Goal: Find specific page/section: Find specific page/section

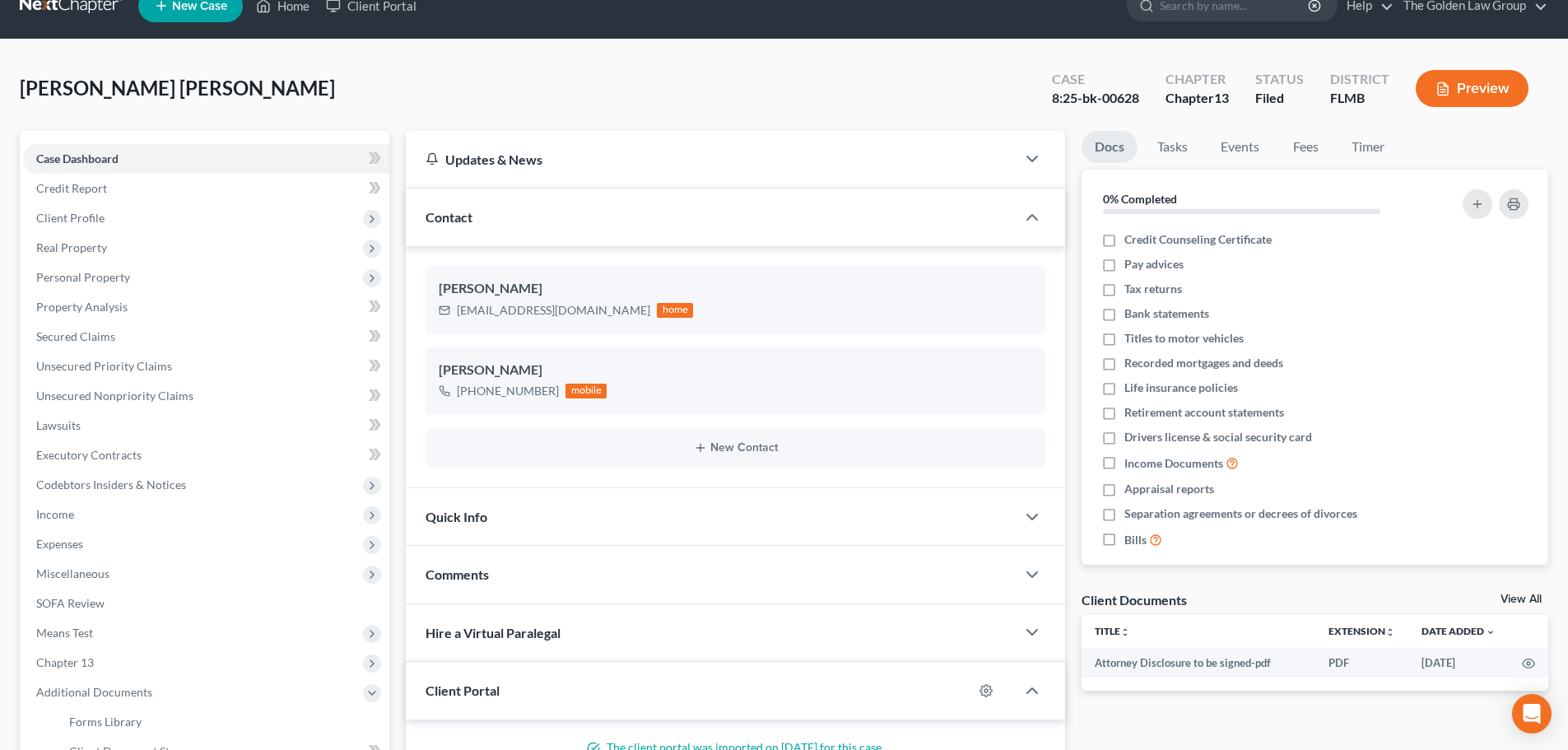
scroll to position [18, 0]
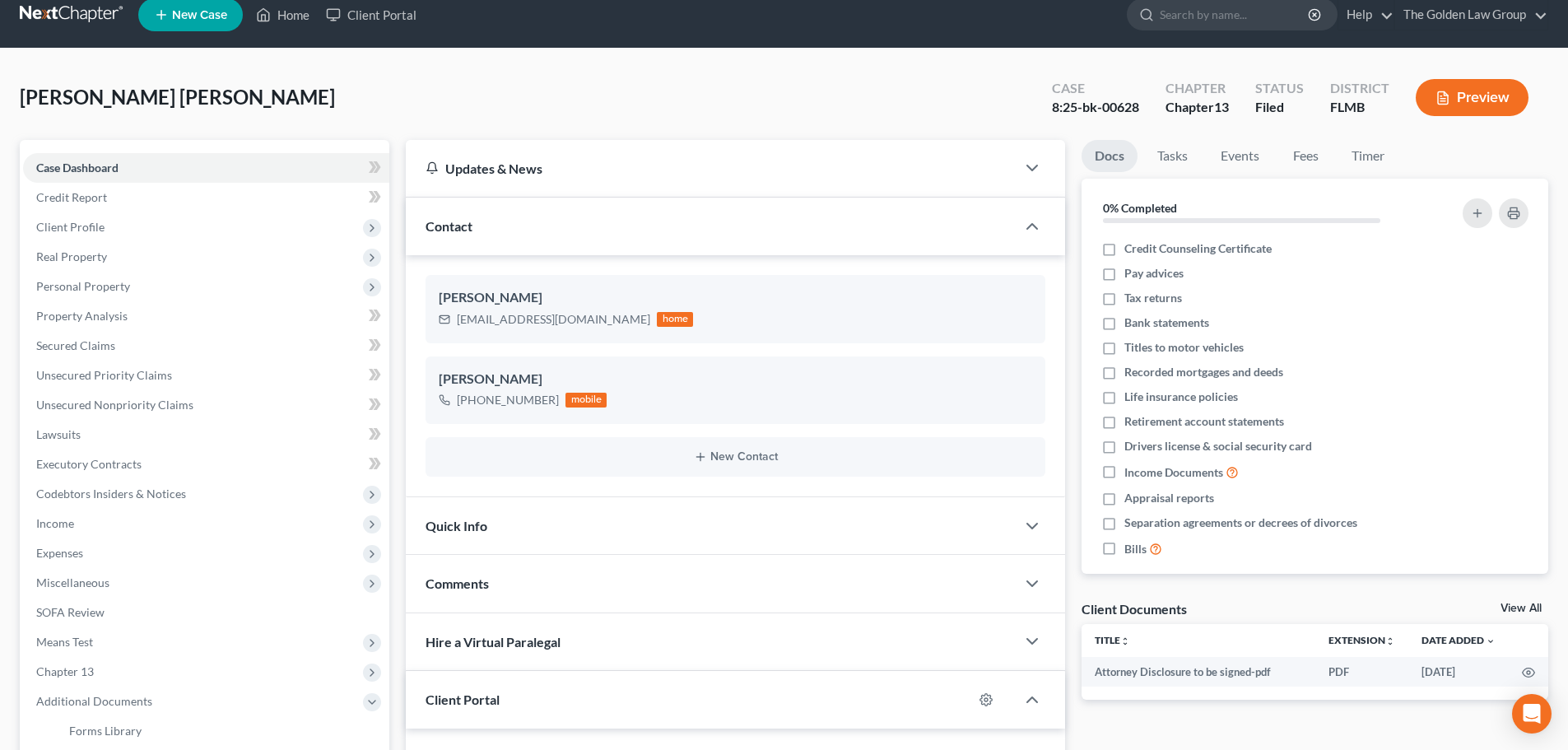
click at [80, 12] on link at bounding box center [73, 15] width 105 height 30
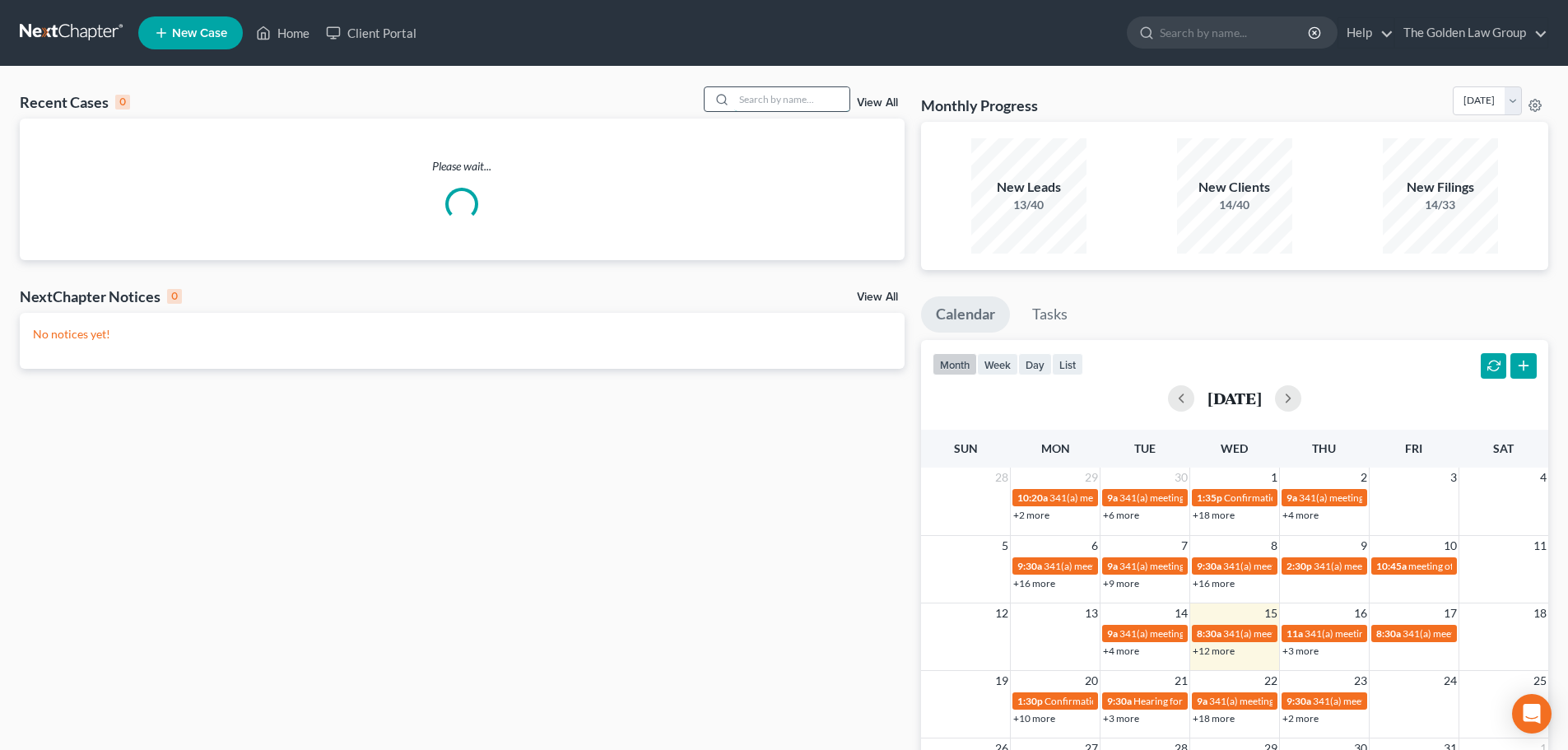
click at [753, 93] on input "search" at bounding box center [792, 99] width 115 height 24
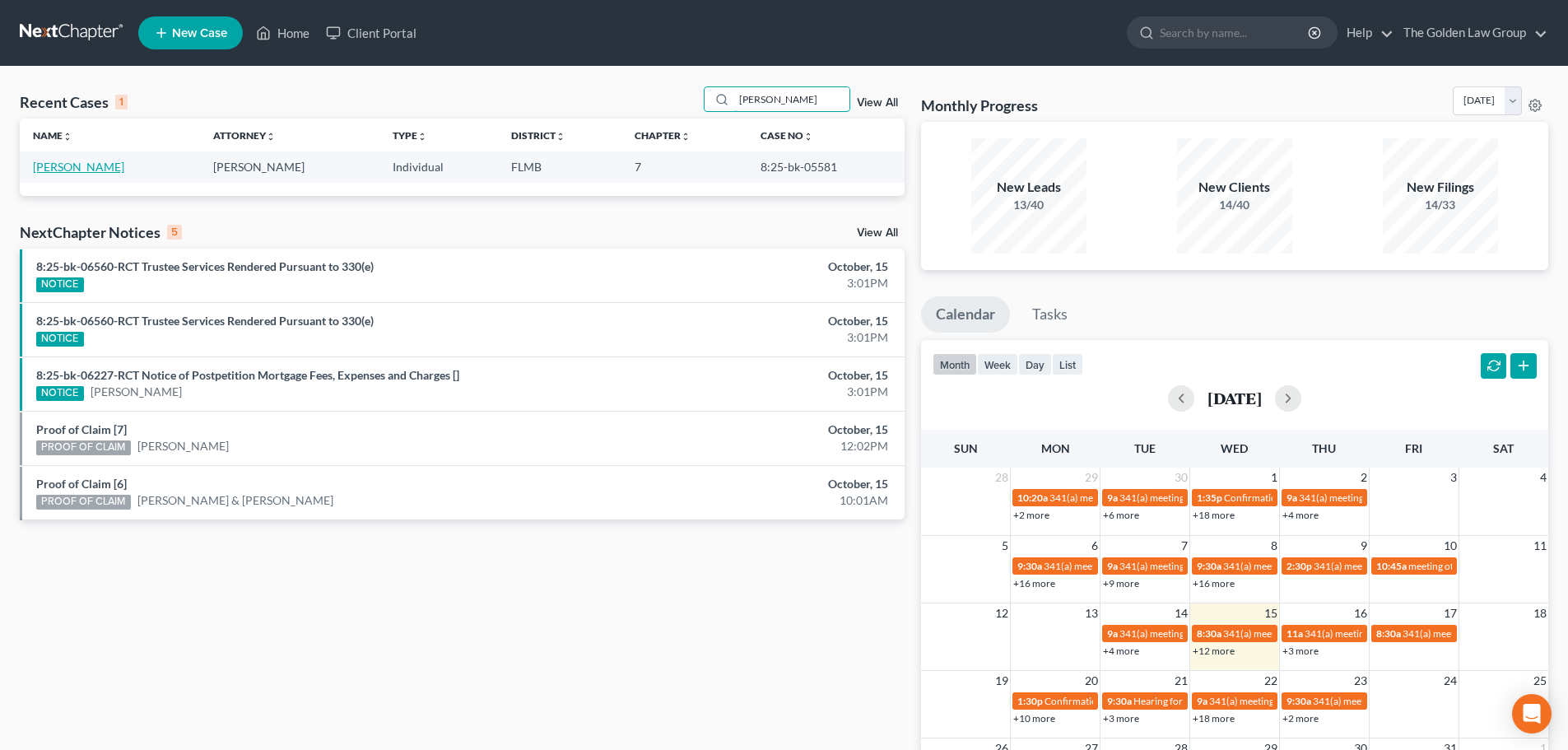
type input "moody"
click at [53, 169] on link "Moody, Rhonda" at bounding box center [78, 166] width 92 height 14
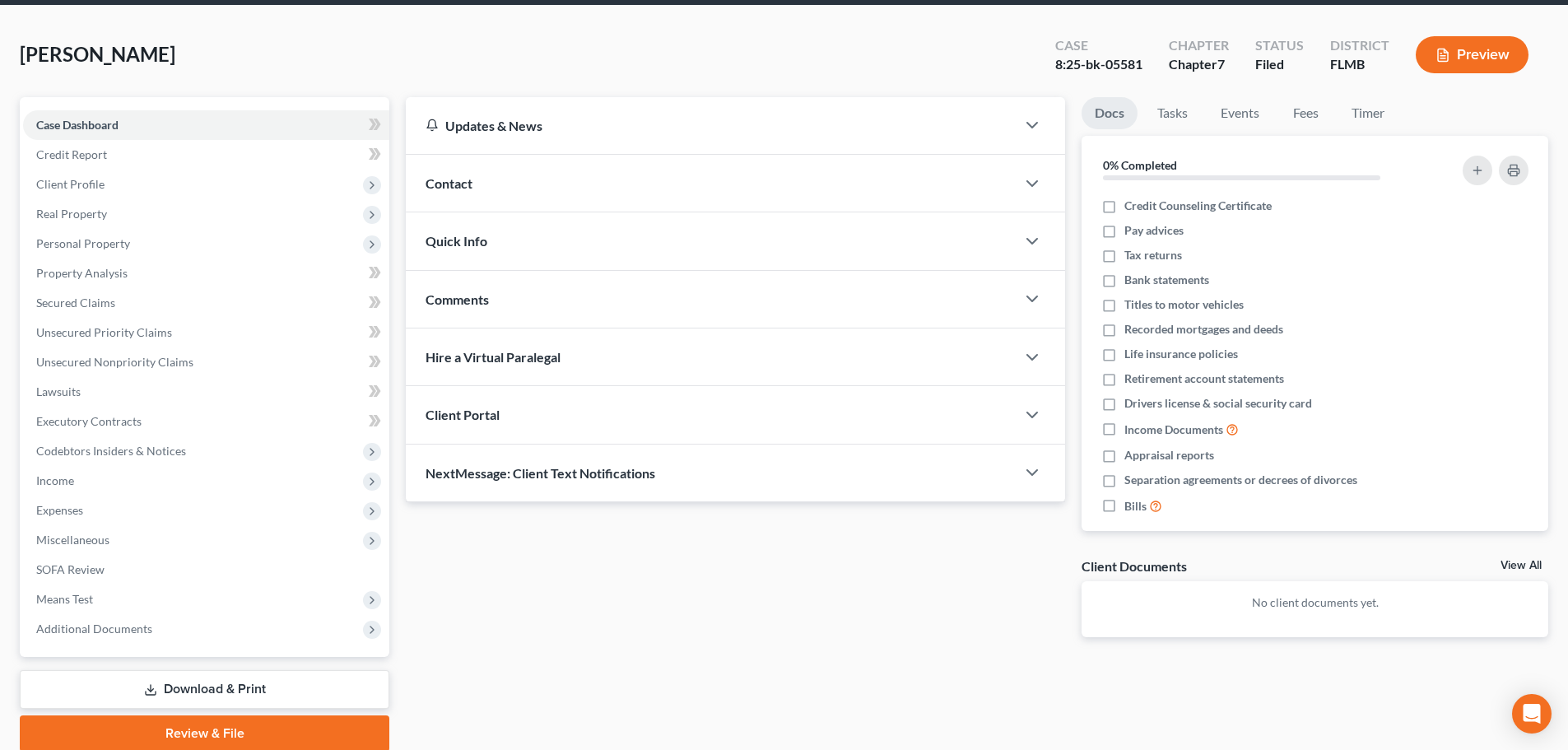
scroll to position [62, 0]
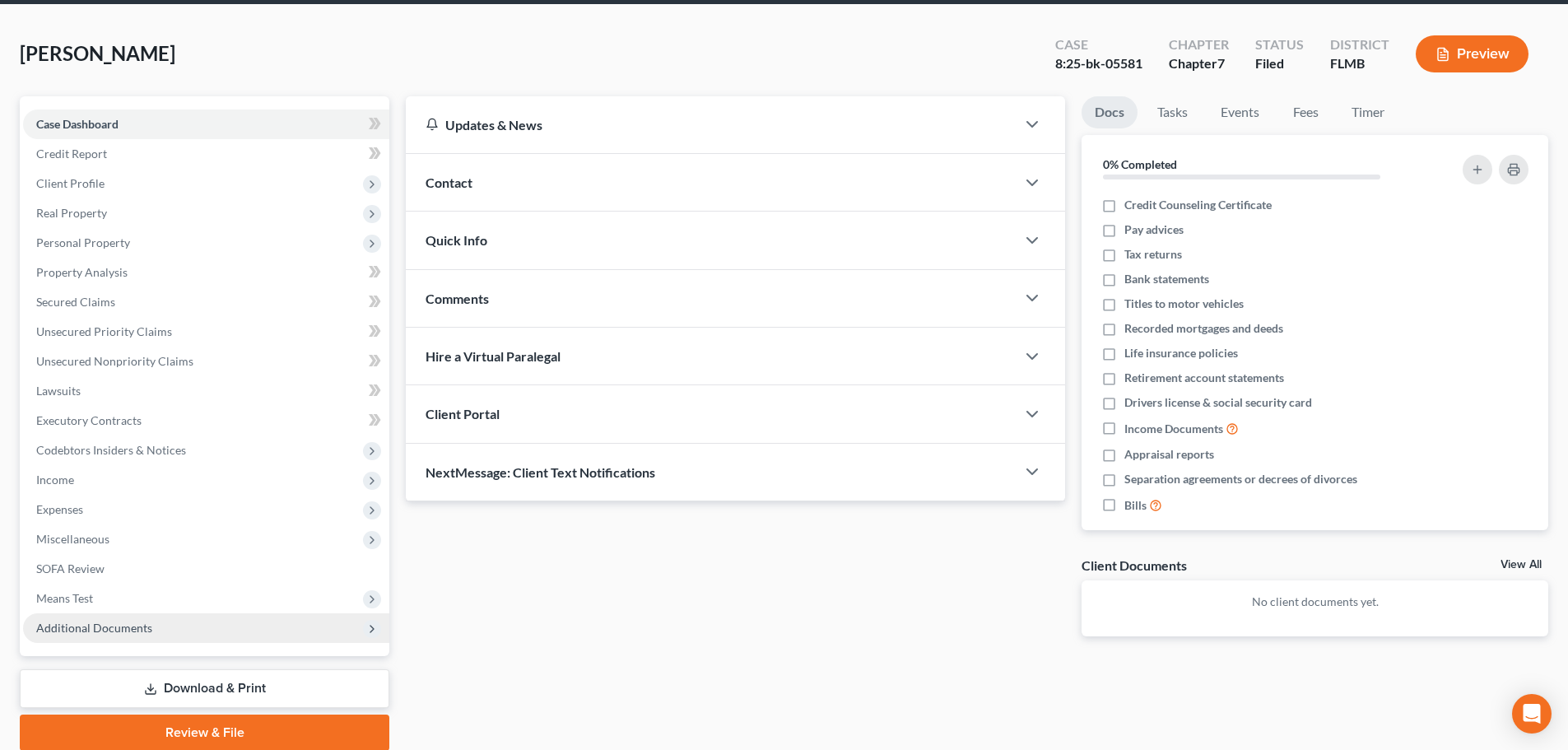
click at [124, 638] on span "Additional Documents" at bounding box center [205, 628] width 366 height 30
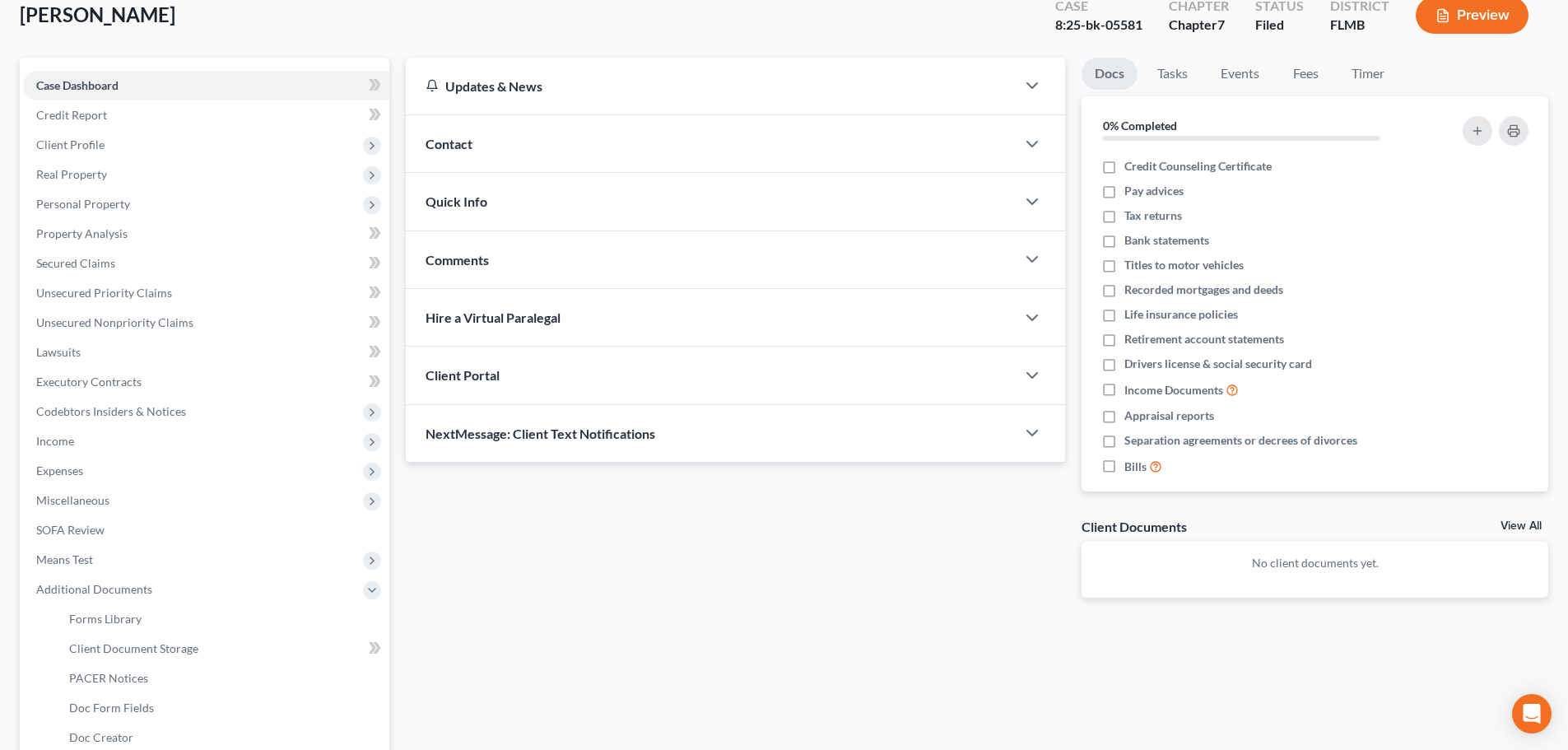
scroll to position [114, 0]
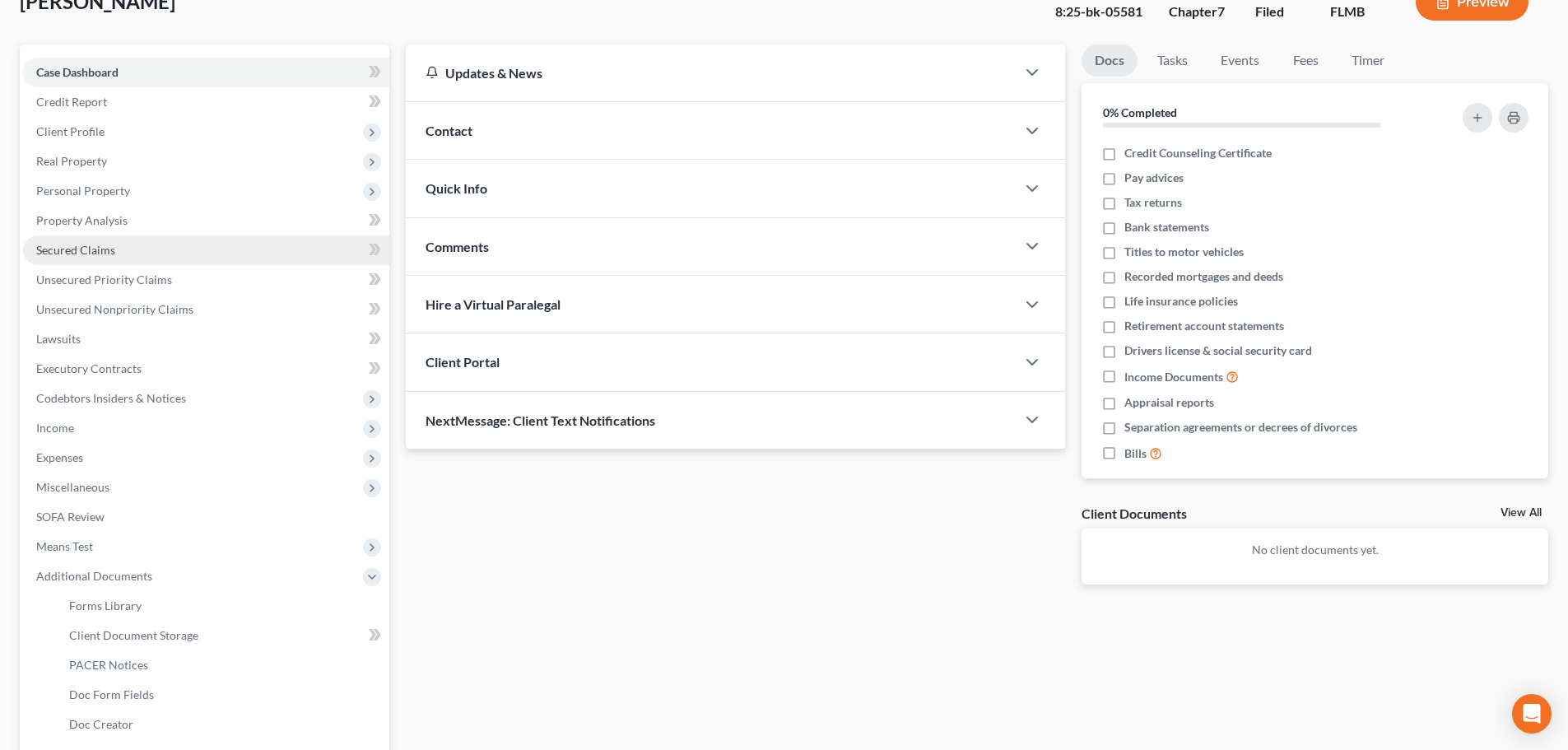
click at [95, 260] on link "Secured Claims" at bounding box center [205, 250] width 366 height 30
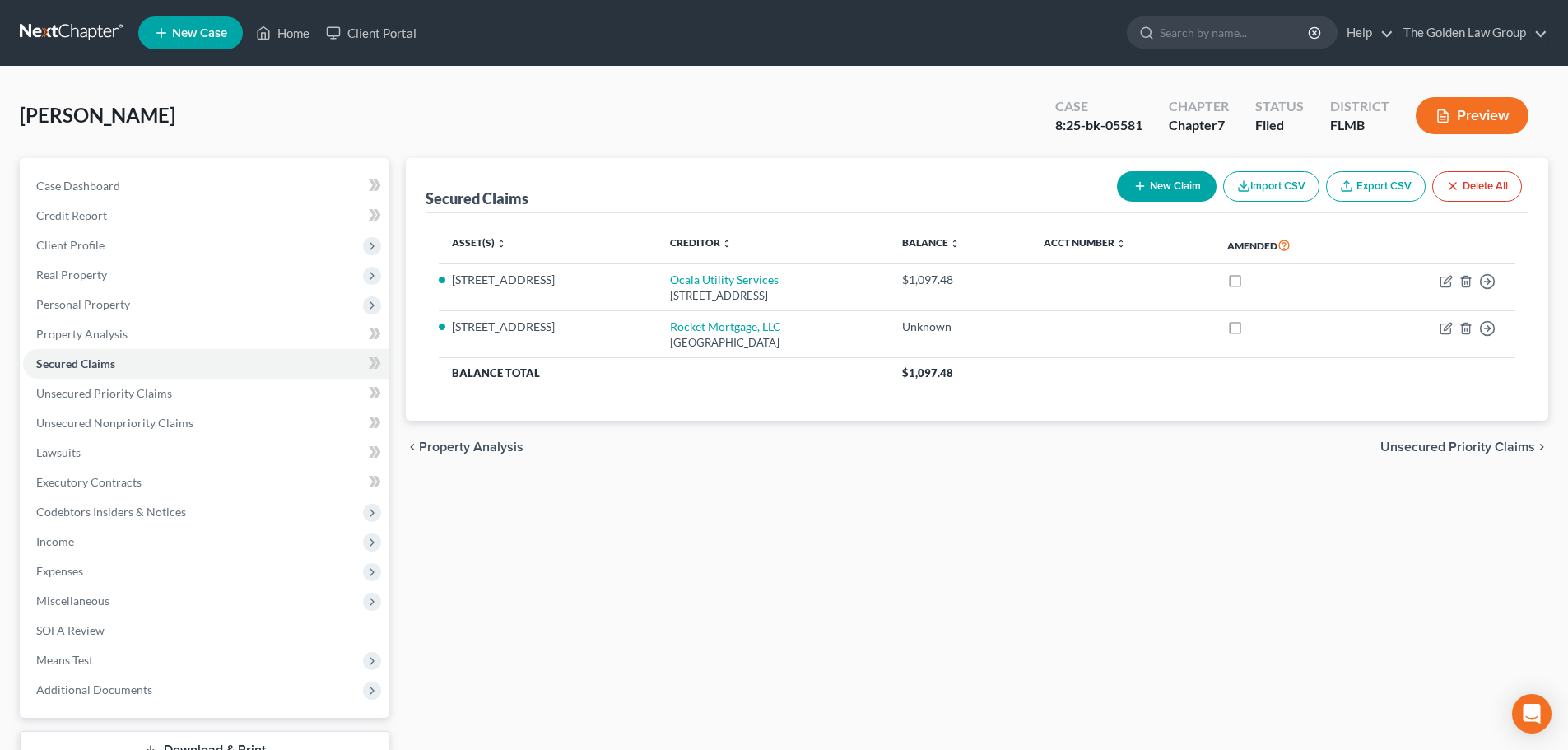
click at [1461, 117] on button "Preview" at bounding box center [1473, 115] width 113 height 37
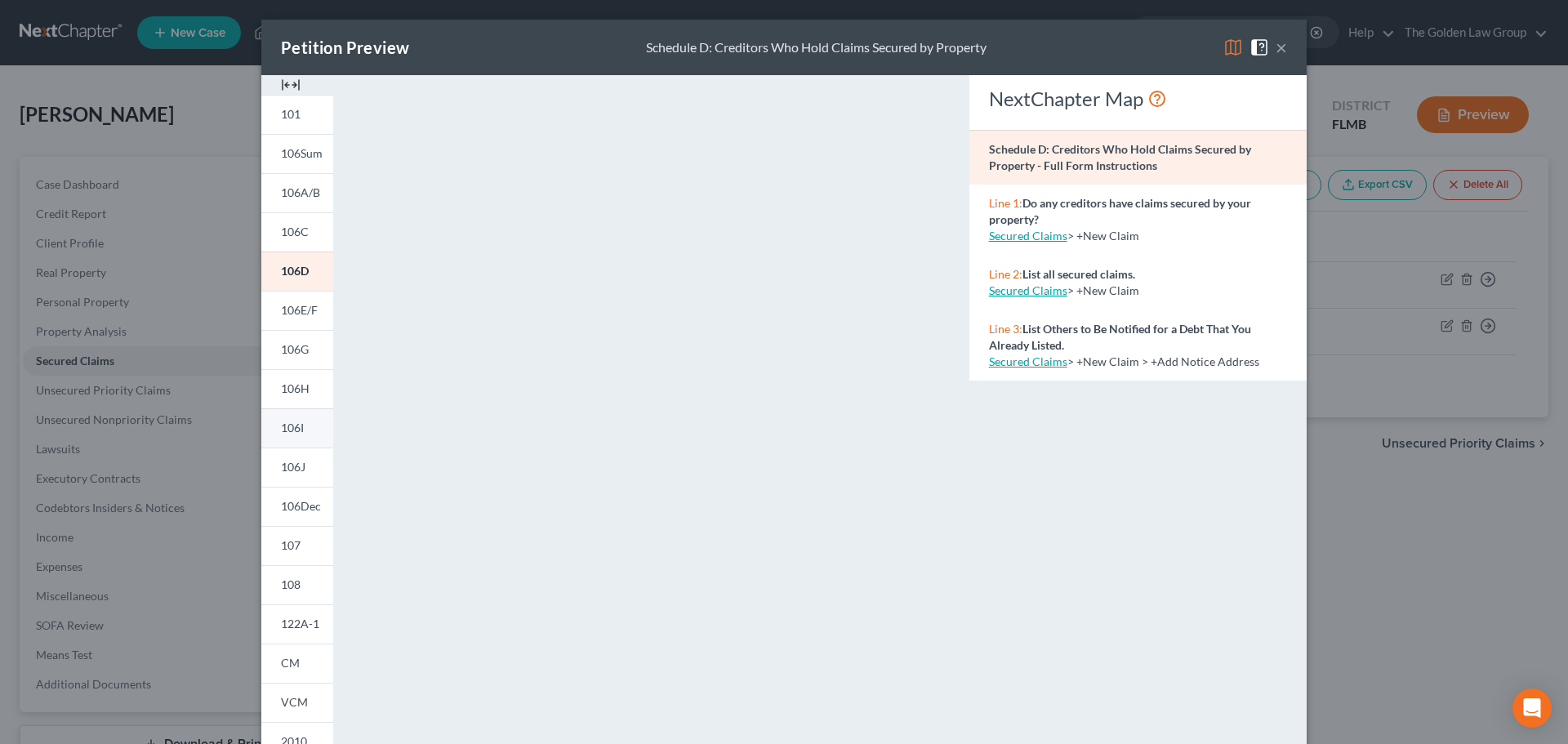
click at [298, 418] on link "106I" at bounding box center [298, 427] width 72 height 39
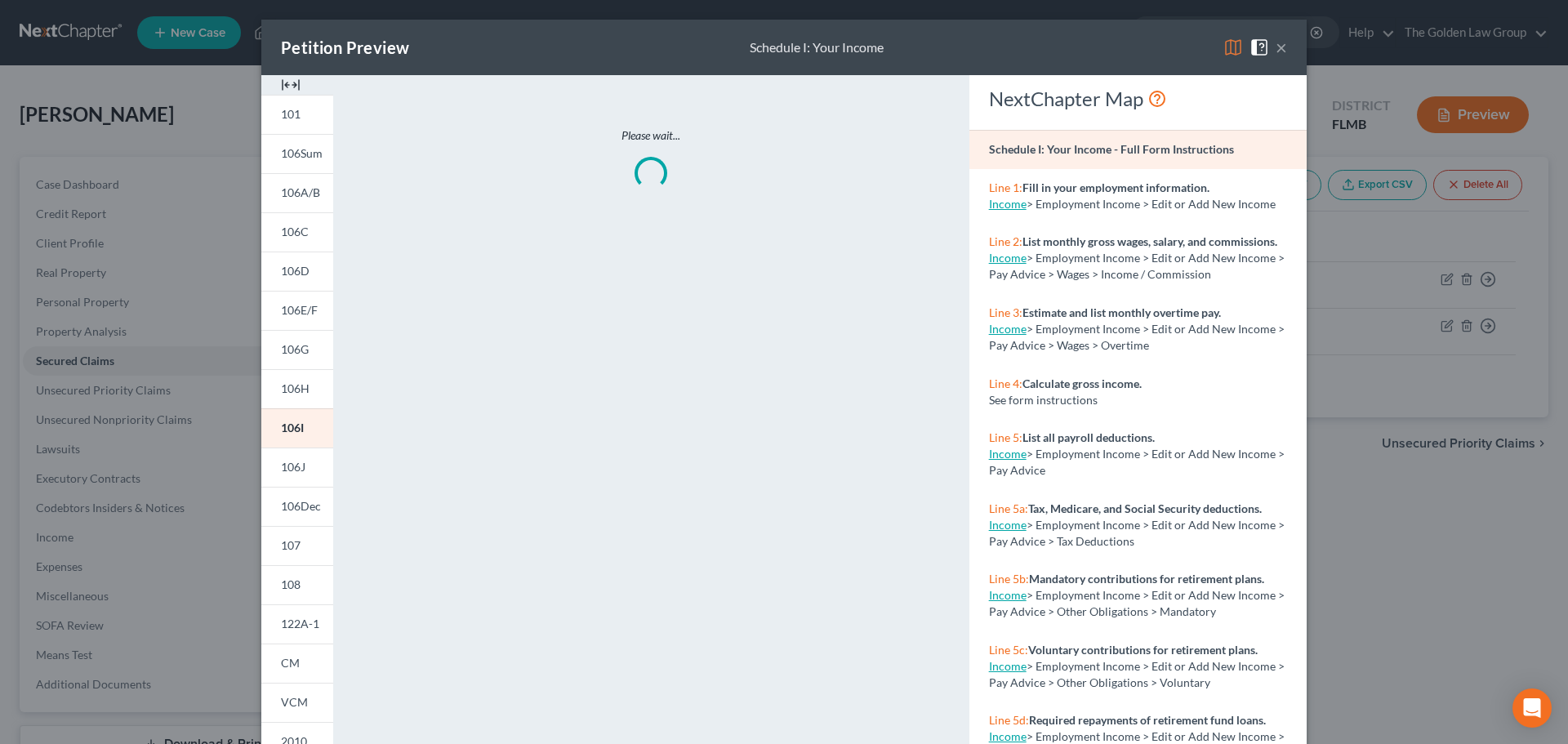
click at [1226, 48] on img at bounding box center [1233, 48] width 20 height 20
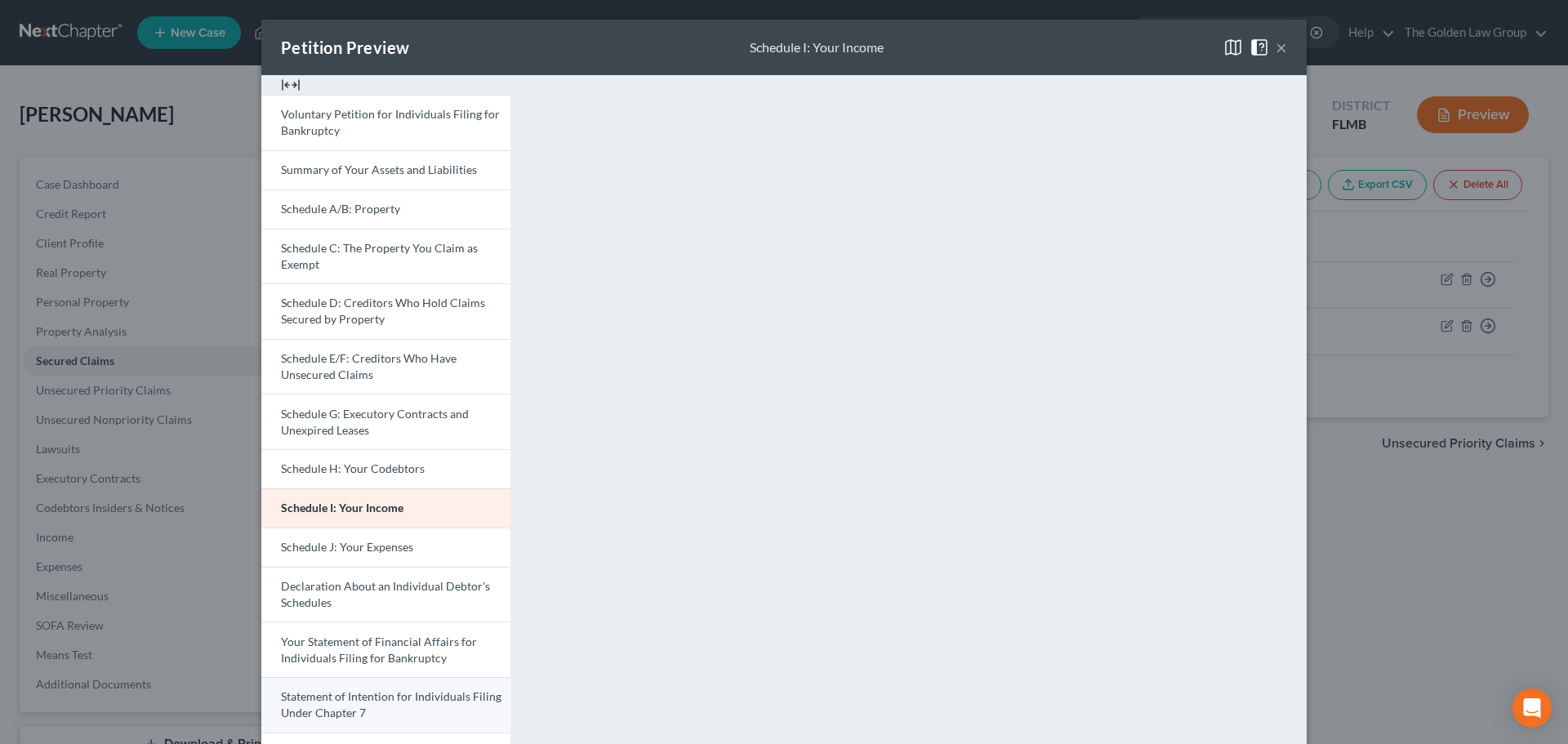
click at [407, 695] on span "Statement of Intention for Individuals Filing Under Chapter 7" at bounding box center [391, 704] width 221 height 31
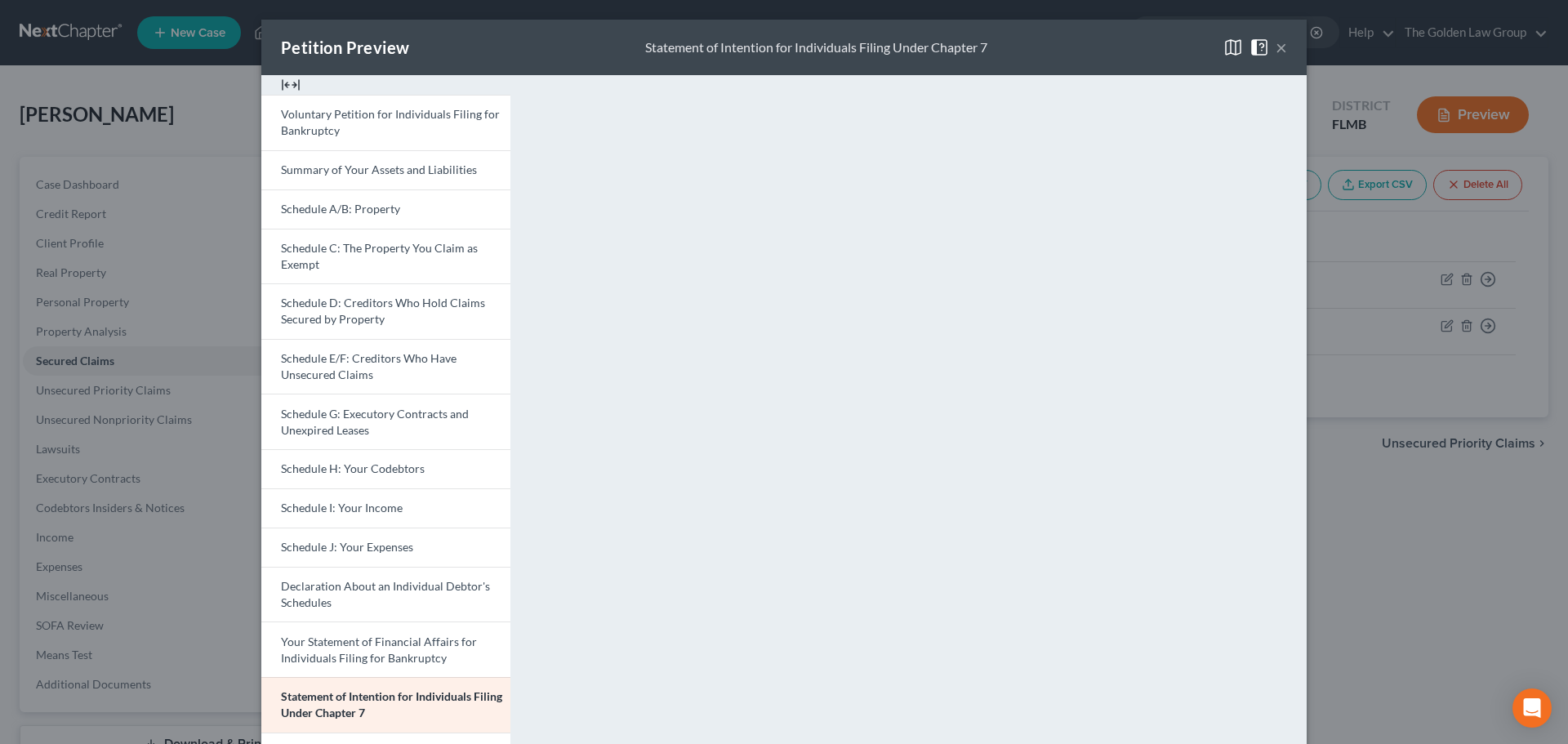
click at [1276, 52] on button "×" at bounding box center [1281, 48] width 12 height 20
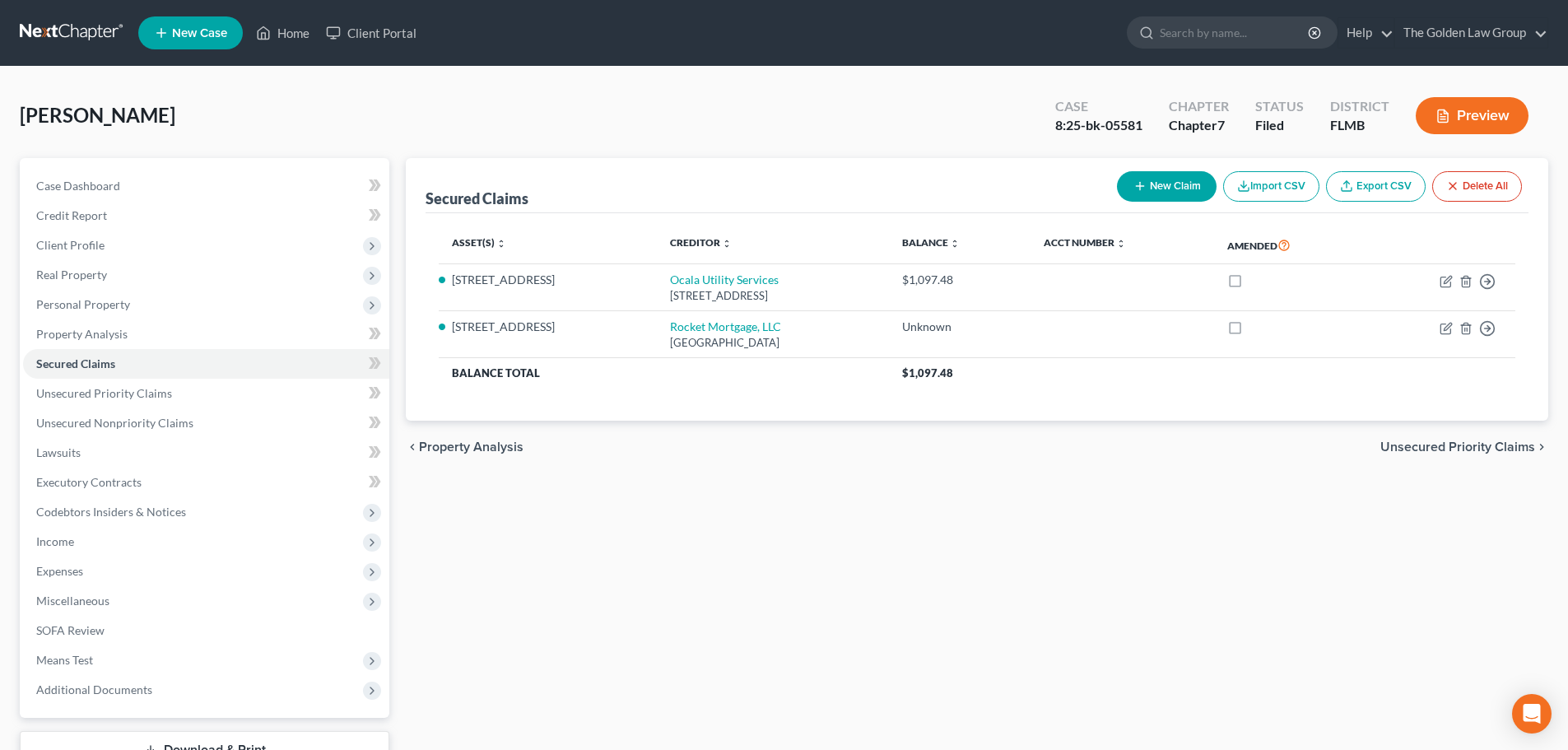
click at [53, 35] on link at bounding box center [73, 33] width 105 height 30
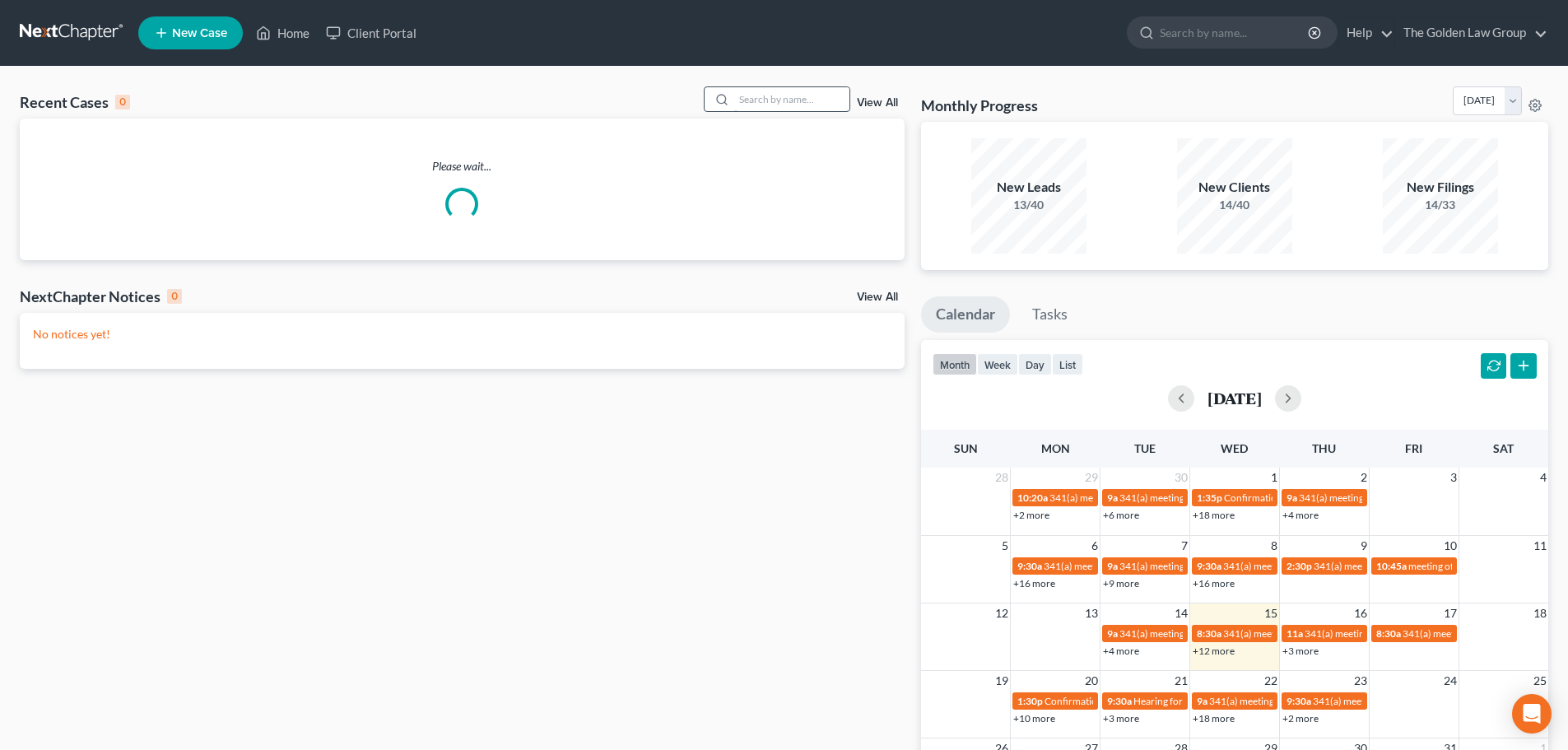
click at [794, 98] on input "search" at bounding box center [792, 99] width 115 height 24
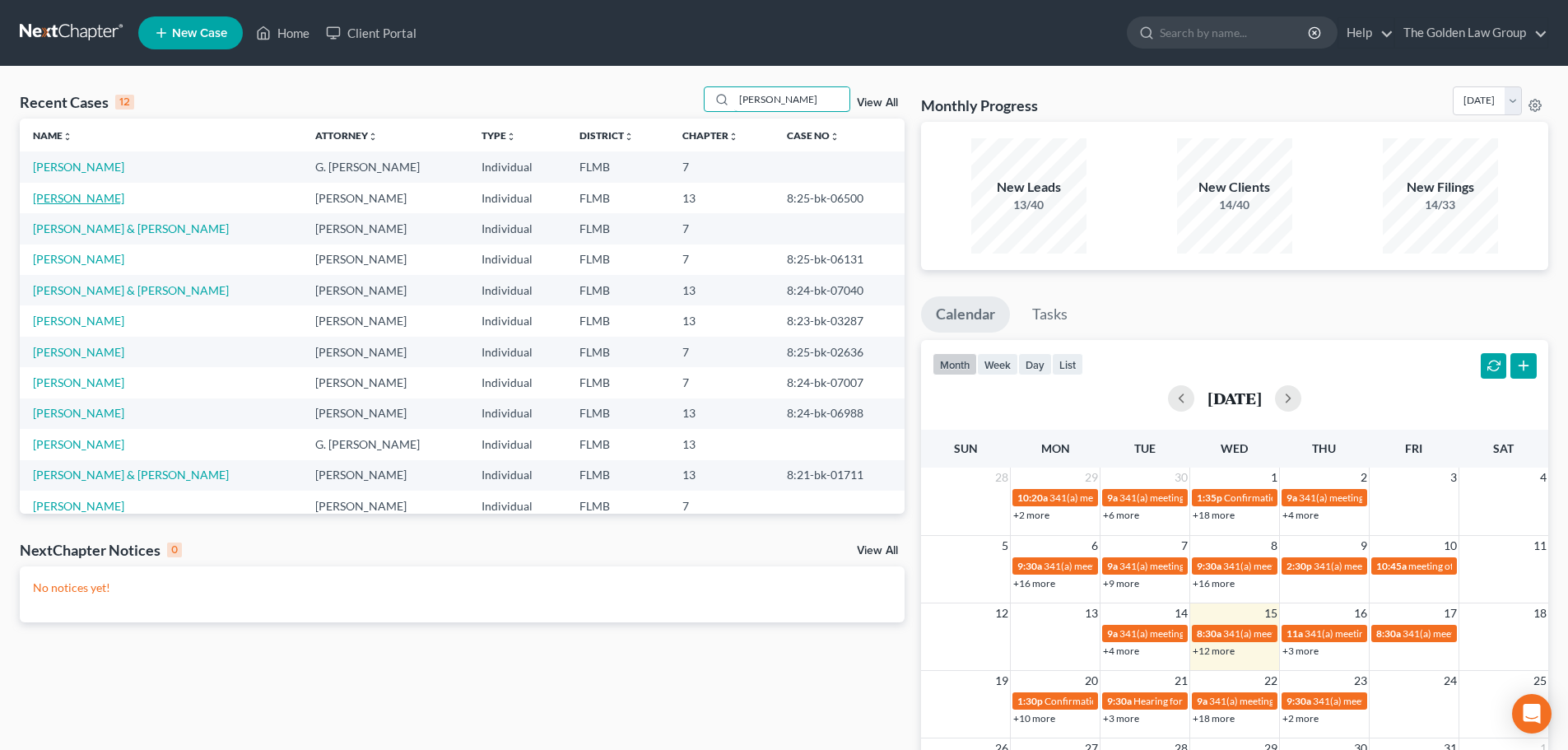
type input "davis"
click at [89, 196] on link "Davis, Lester" at bounding box center [78, 197] width 92 height 14
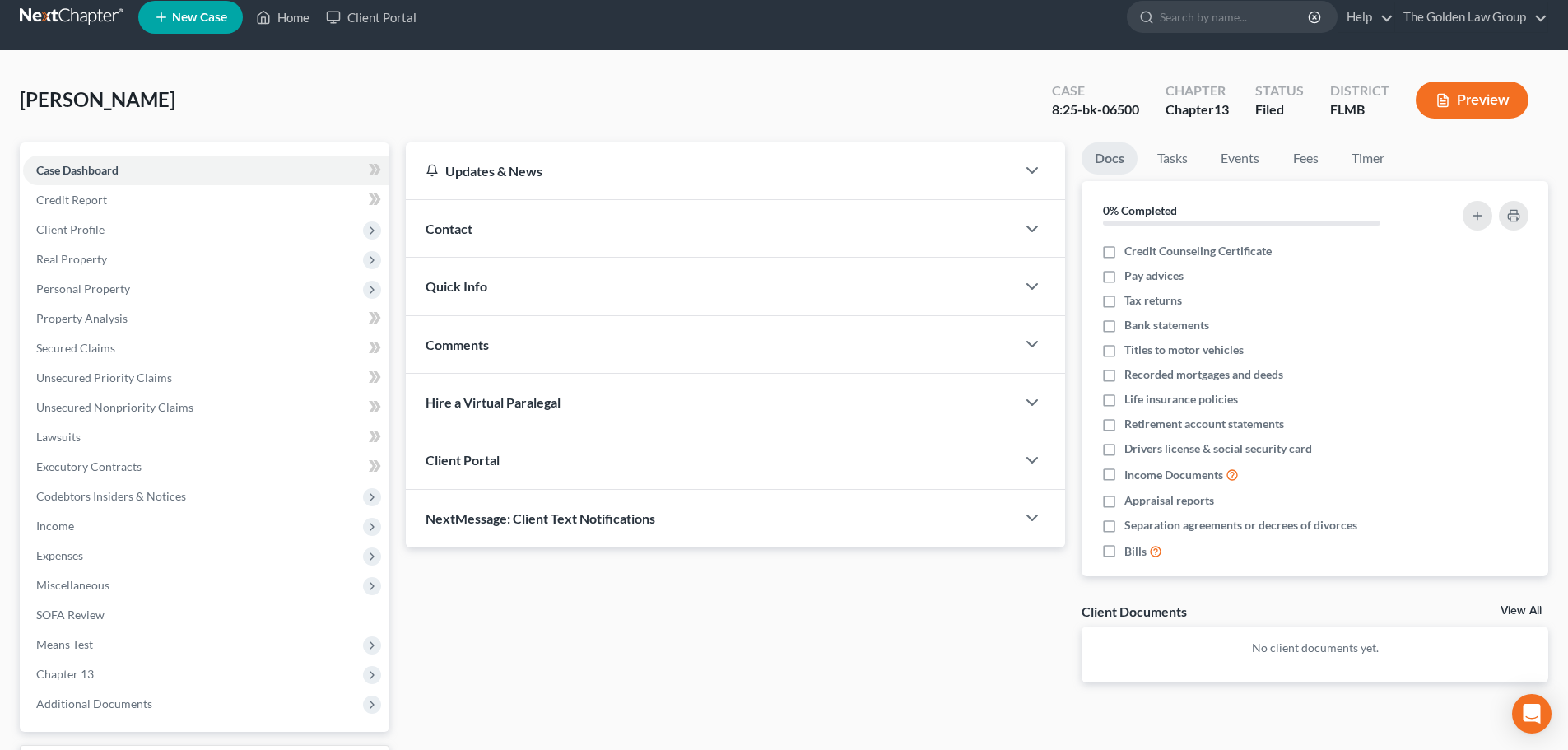
scroll to position [34, 0]
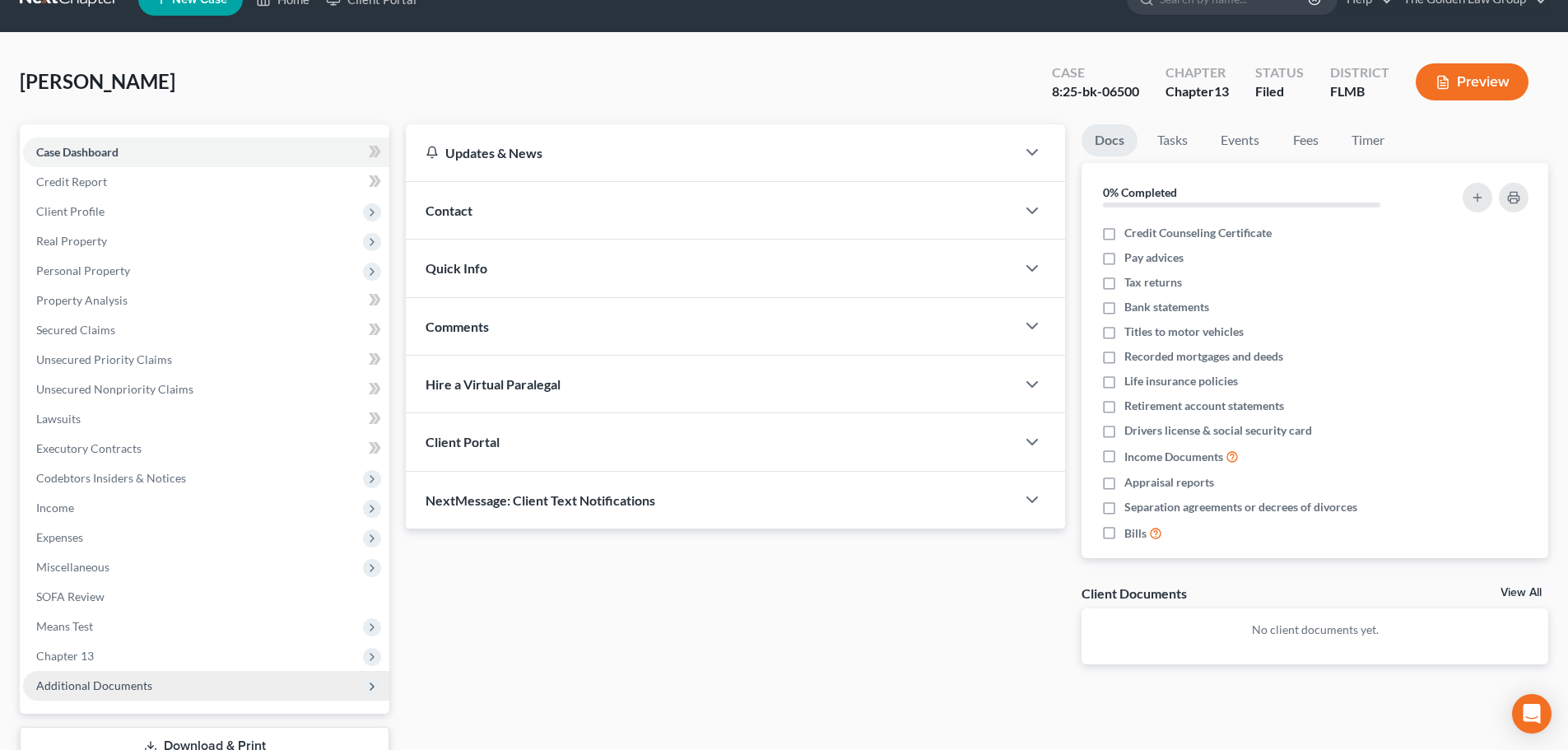
click at [83, 688] on span "Additional Documents" at bounding box center [95, 685] width 116 height 14
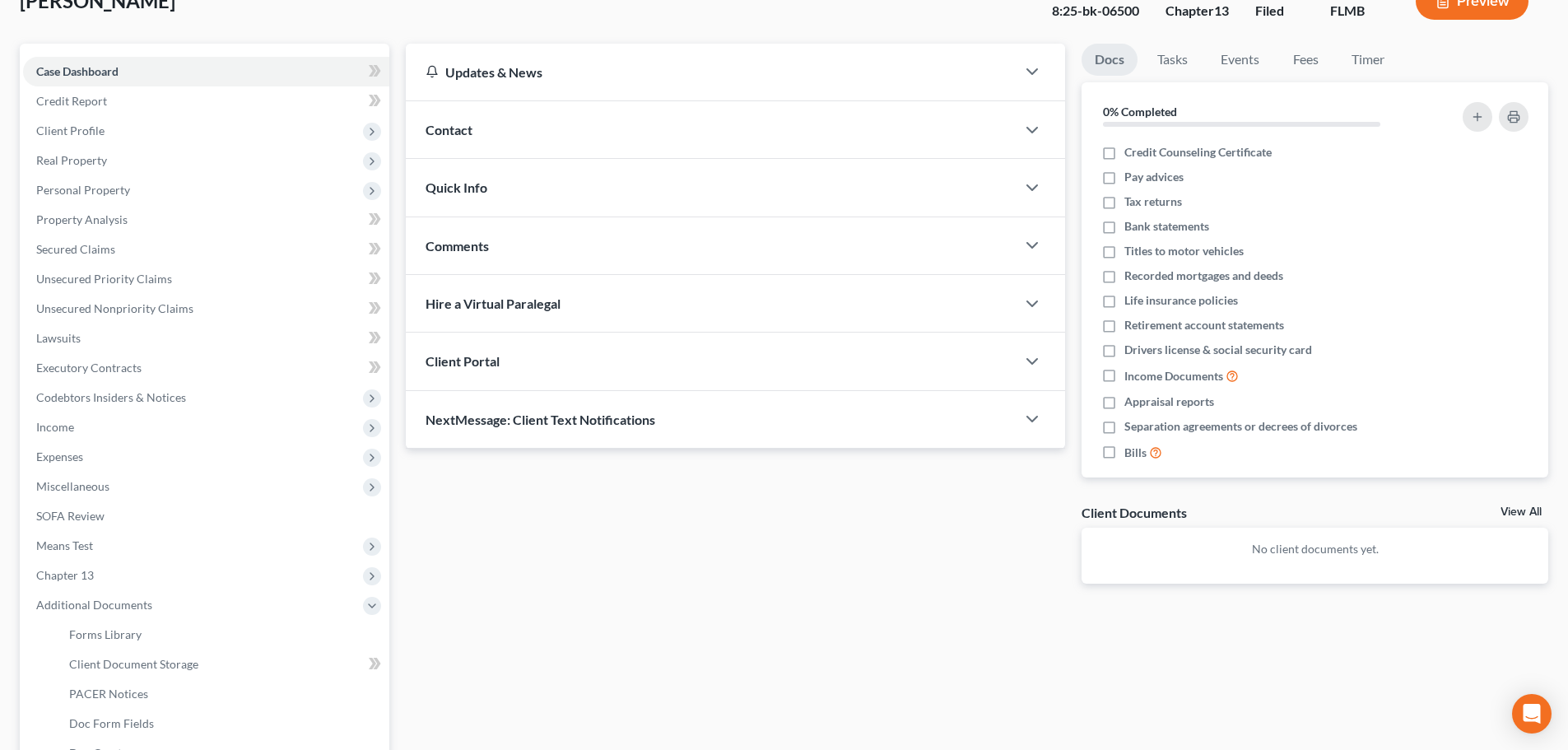
scroll to position [119, 0]
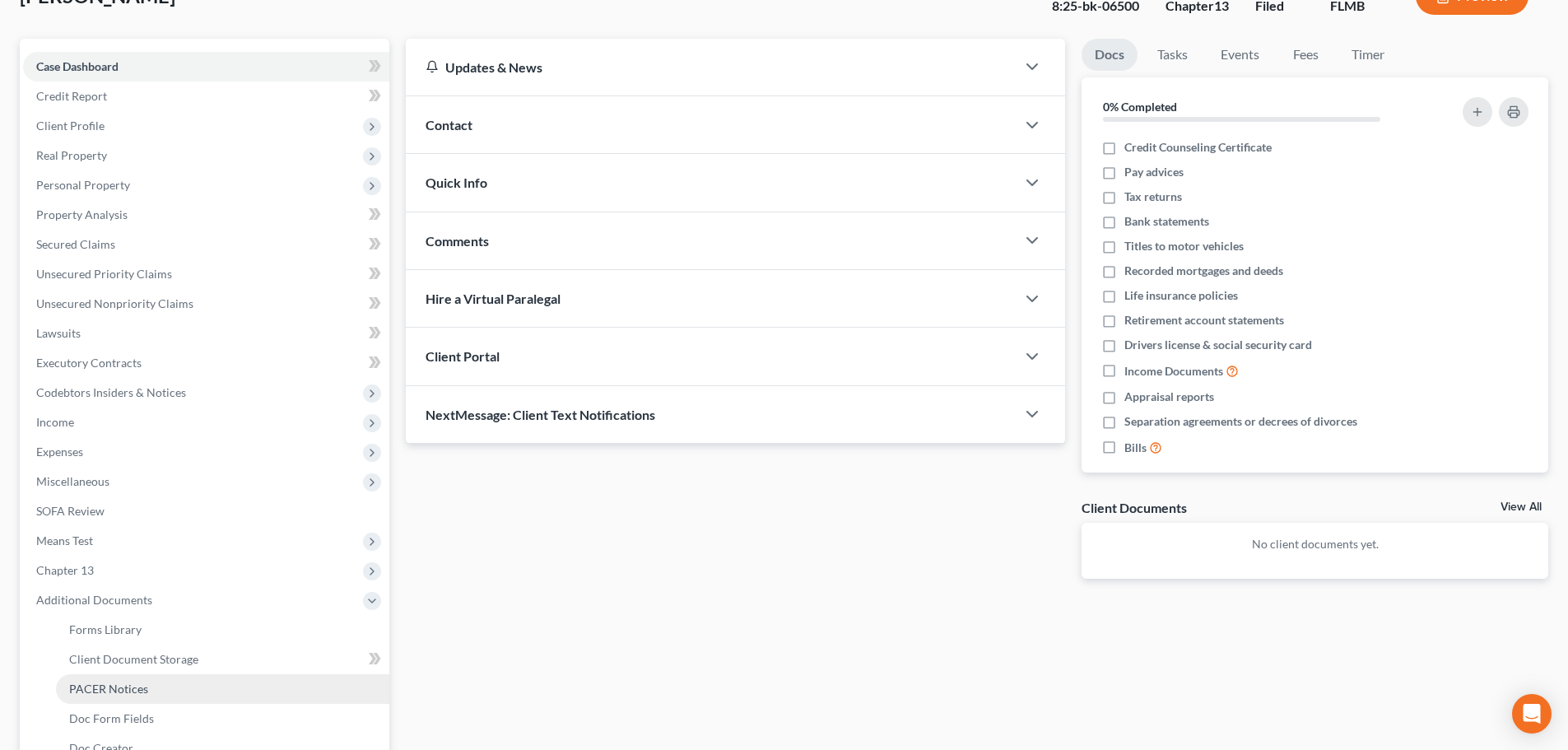
click at [139, 693] on span "PACER Notices" at bounding box center [108, 688] width 79 height 14
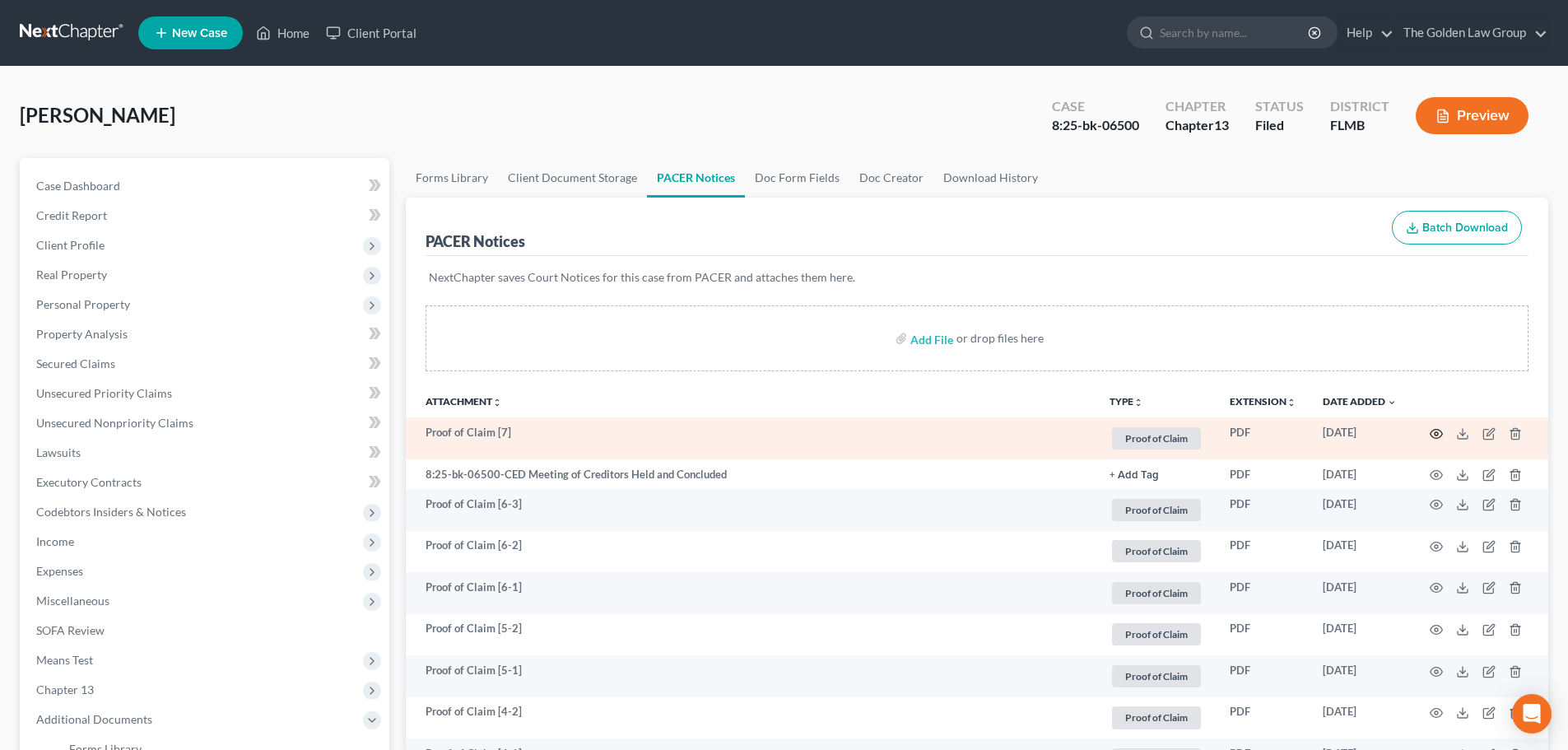
click at [1435, 431] on icon "button" at bounding box center [1436, 434] width 13 height 13
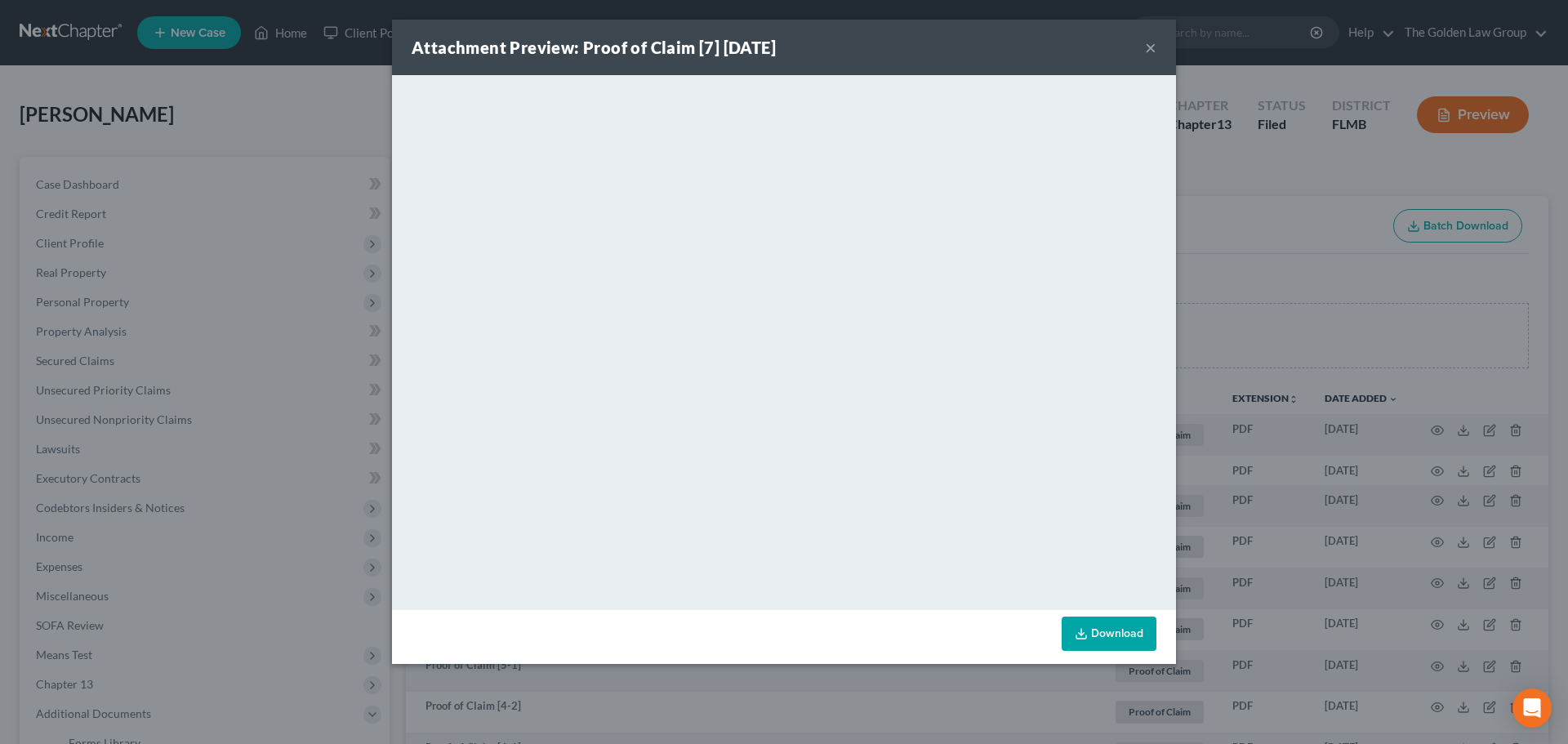
click at [1153, 53] on button "×" at bounding box center [1151, 48] width 12 height 20
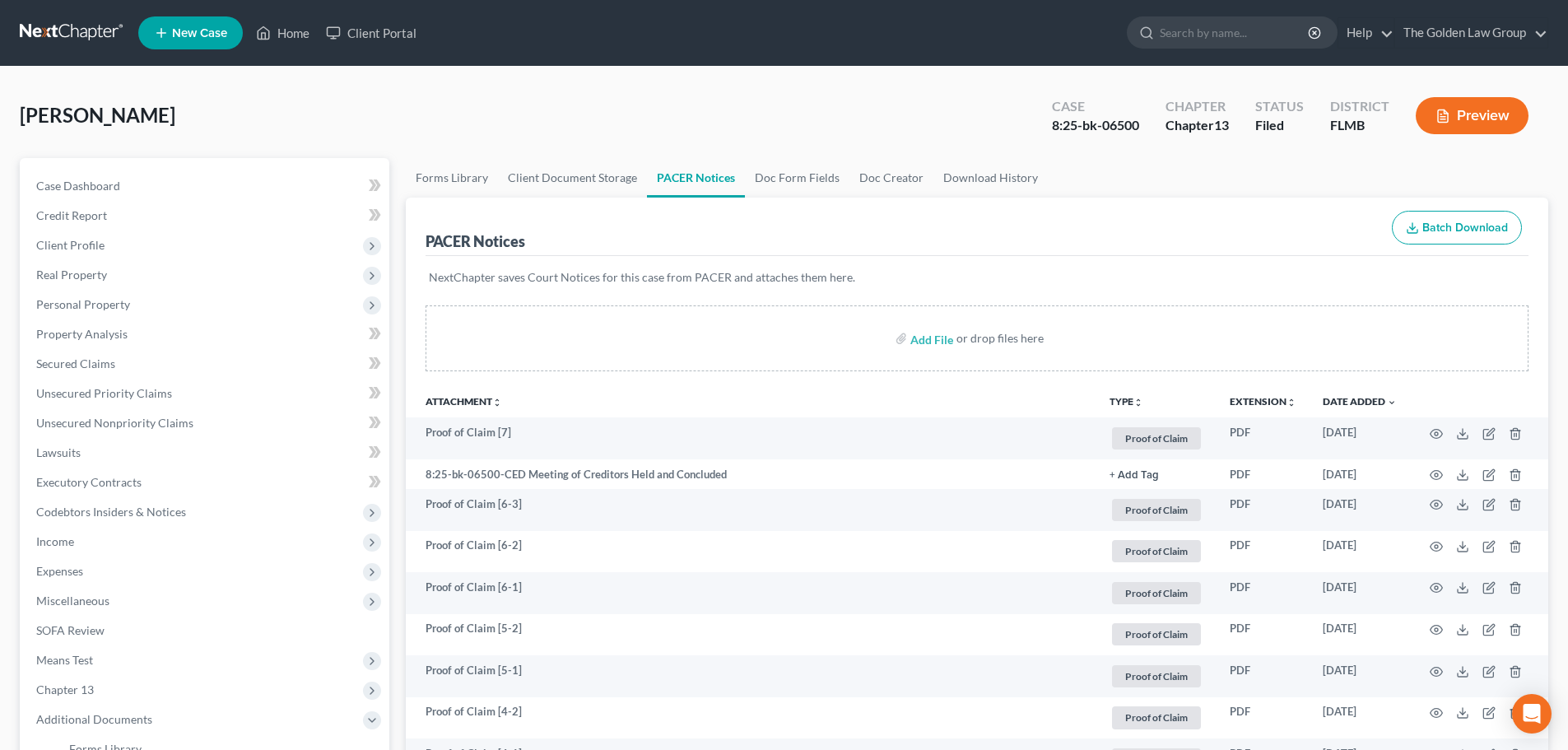
click at [72, 37] on link at bounding box center [73, 33] width 105 height 30
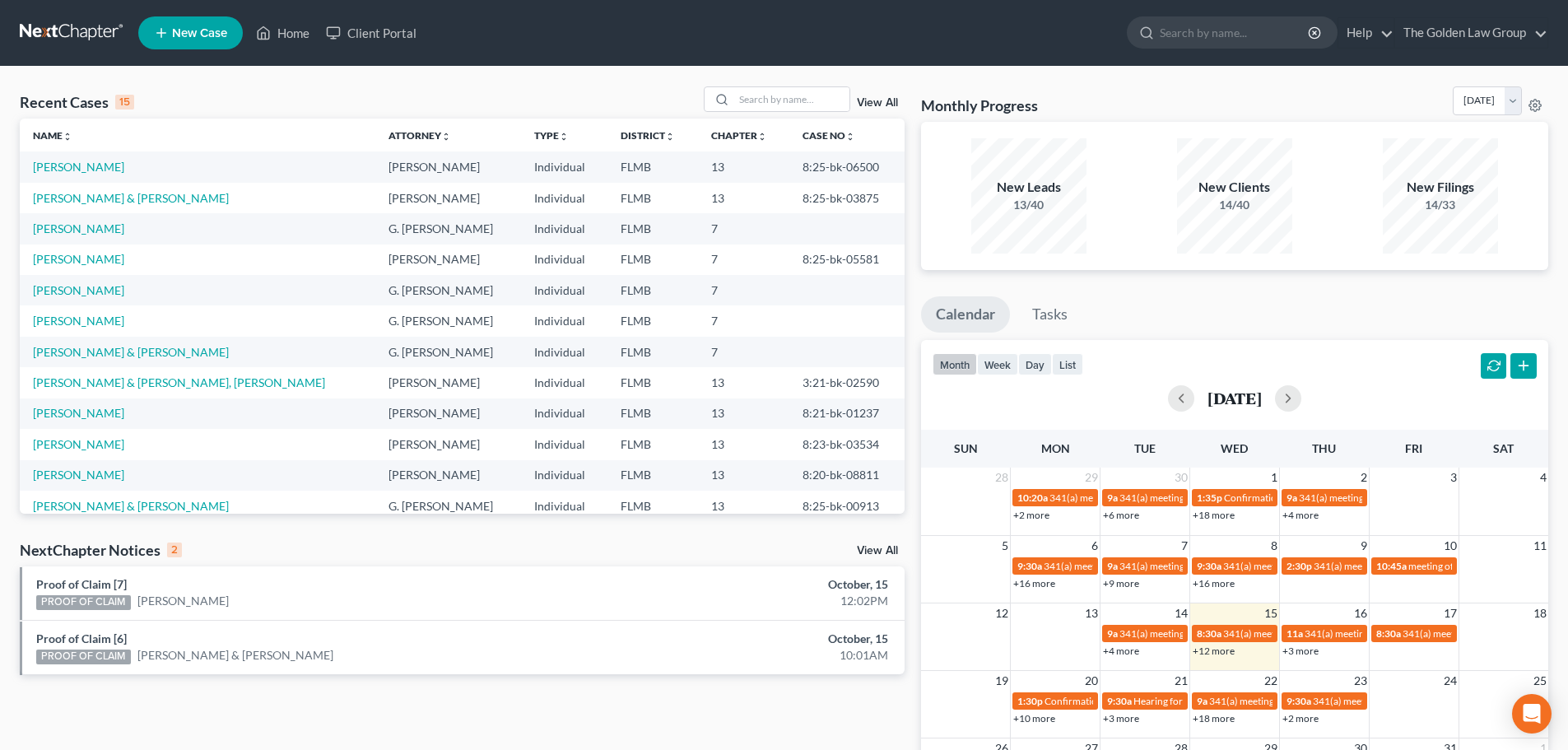
click at [882, 549] on link "View All" at bounding box center [877, 551] width 41 height 12
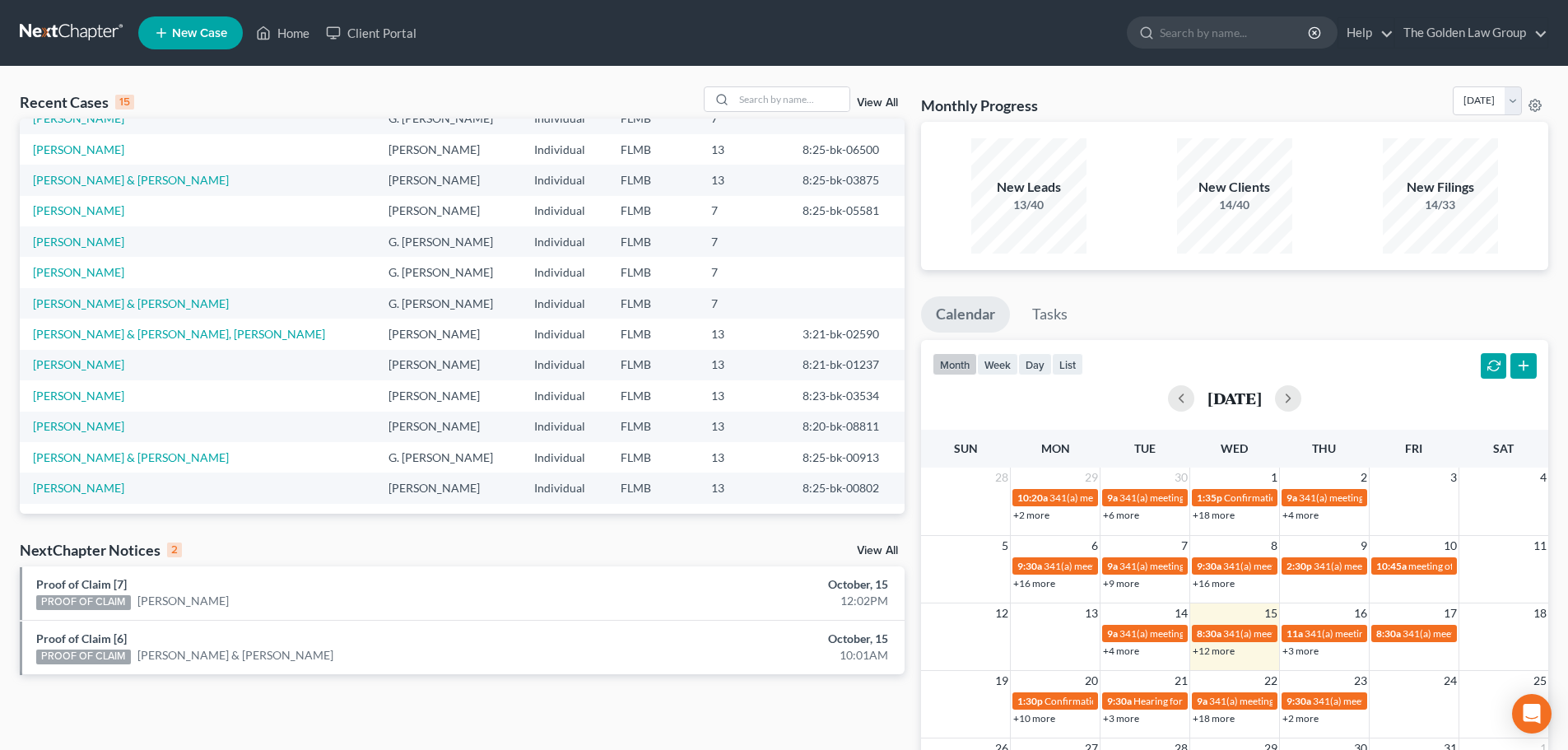
scroll to position [43, 0]
